Goal: Task Accomplishment & Management: Manage account settings

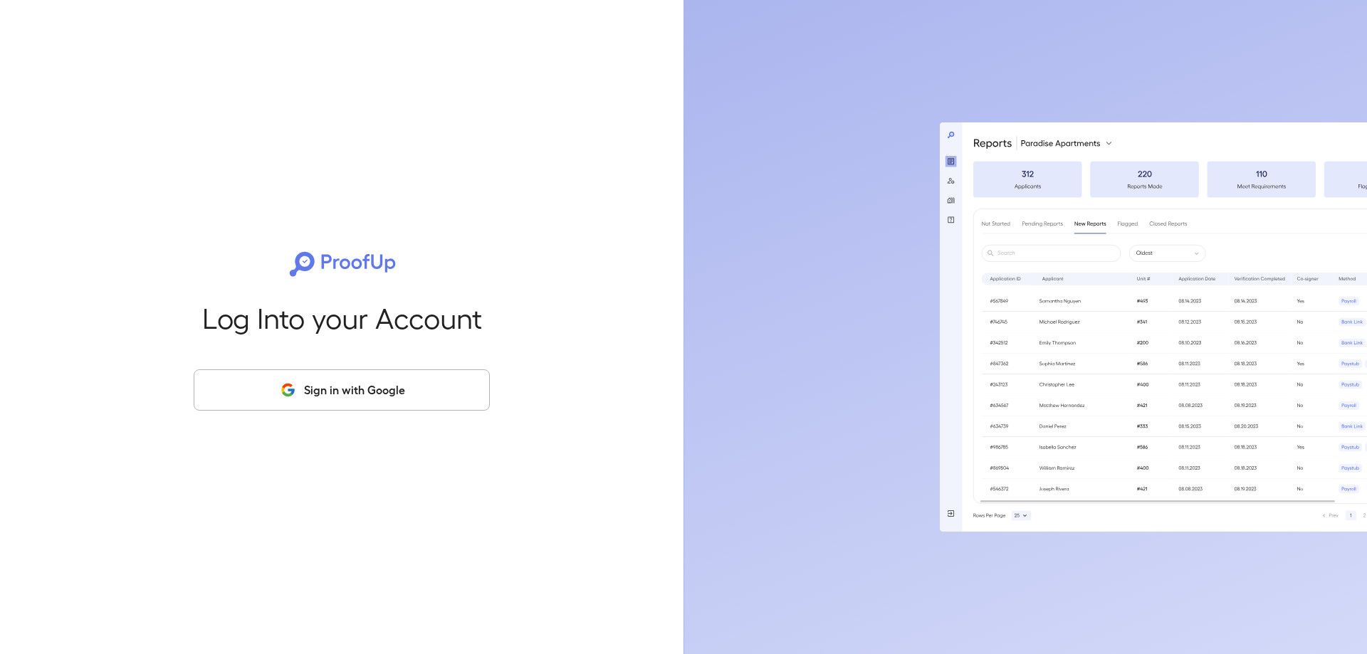
click at [323, 389] on button "Sign in with Google" at bounding box center [342, 389] width 296 height 41
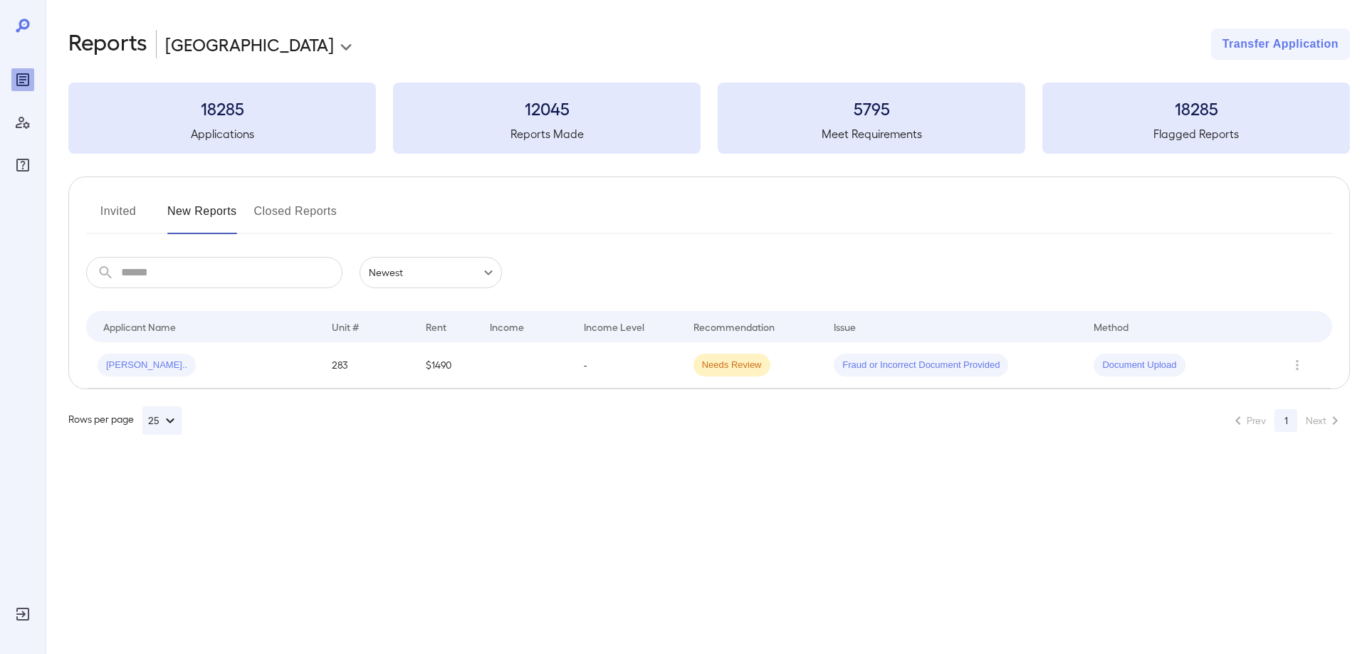
click at [108, 211] on button "Invited" at bounding box center [118, 217] width 64 height 34
